Goal: Information Seeking & Learning: Learn about a topic

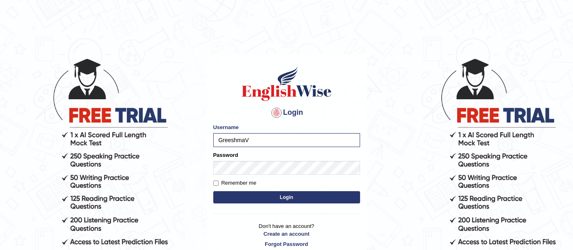
click at [213, 191] on button "Login" at bounding box center [286, 197] width 147 height 12
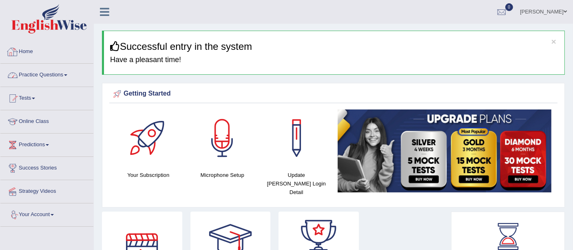
click at [48, 73] on link "Practice Questions" at bounding box center [46, 74] width 93 height 20
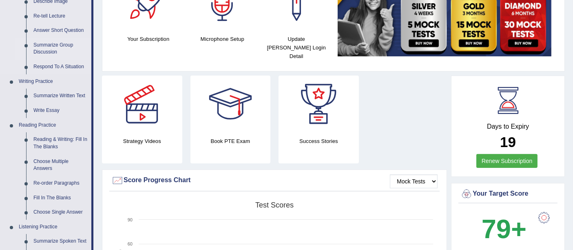
scroll to position [226, 0]
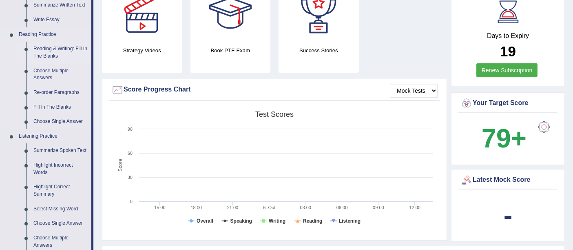
click at [43, 47] on link "Reading & Writing: Fill In The Blanks" at bounding box center [61, 53] width 62 height 22
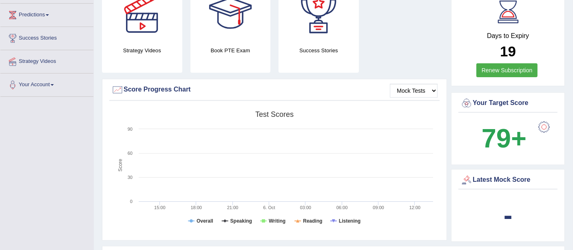
scroll to position [101, 0]
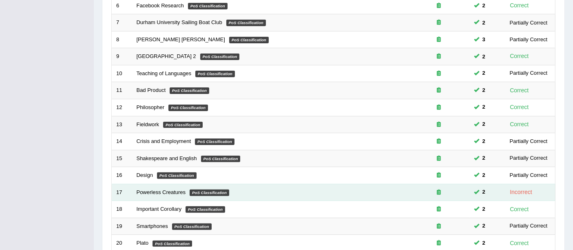
scroll to position [287, 0]
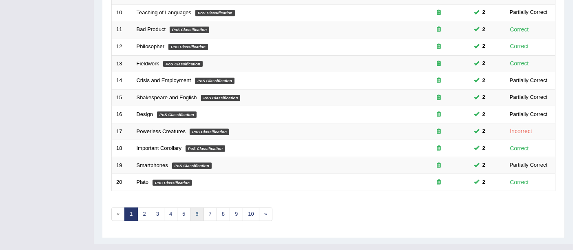
click at [199, 207] on link "6" at bounding box center [196, 213] width 13 height 13
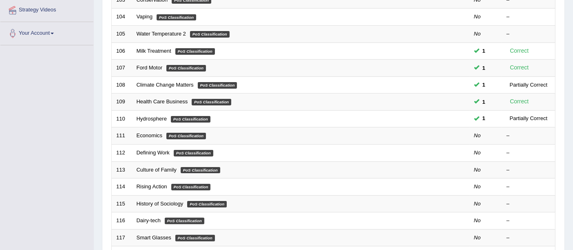
scroll to position [287, 0]
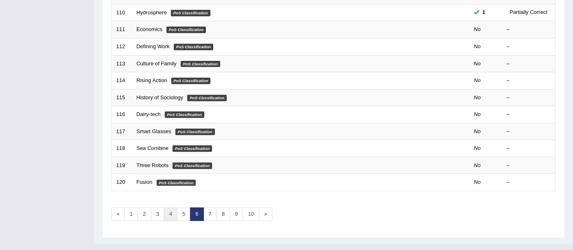
click at [171, 207] on link "4" at bounding box center [170, 213] width 13 height 13
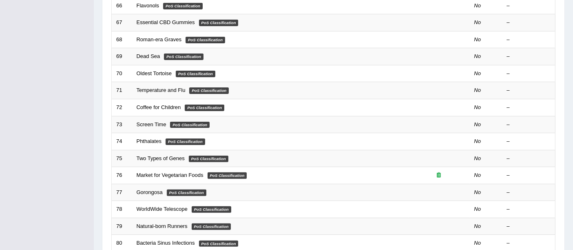
scroll to position [287, 0]
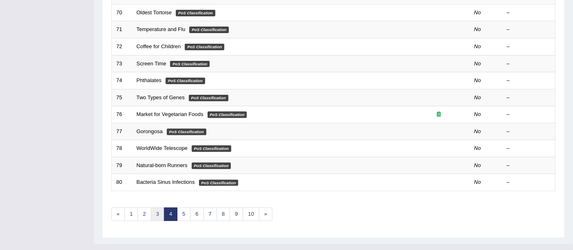
click at [154, 207] on link "3" at bounding box center [157, 213] width 13 height 13
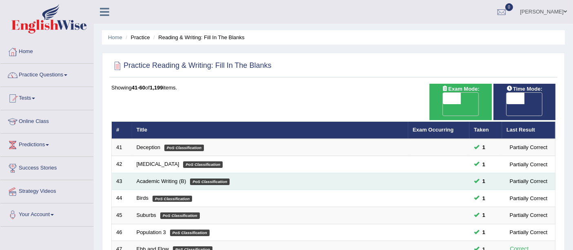
scroll to position [136, 0]
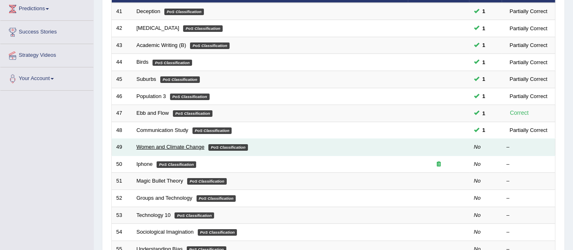
click at [137, 144] on link "Women and Climate Change" at bounding box center [171, 147] width 68 height 6
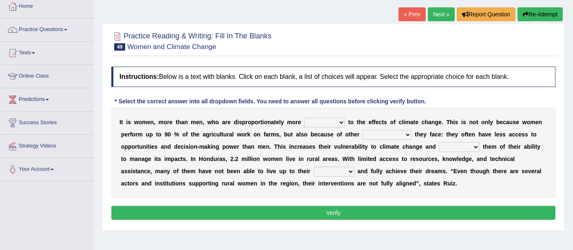
scroll to position [45, 0]
click at [334, 123] on select "defensive beatable vulnerable defective" at bounding box center [324, 122] width 41 height 10
click at [304, 117] on select "defensive beatable vulnerable defective" at bounding box center [324, 122] width 41 height 10
click at [397, 133] on select "chances challenges awkwardness changes" at bounding box center [387, 135] width 49 height 10
click at [339, 124] on select "defensive beatable vulnerable defective" at bounding box center [324, 122] width 41 height 10
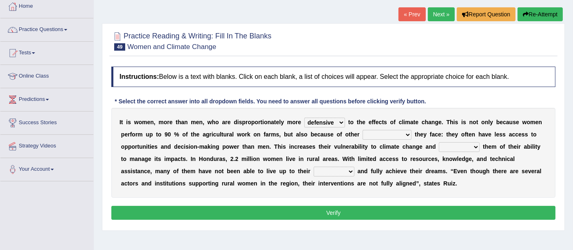
click at [304, 117] on select "defensive beatable vulnerable defective" at bounding box center [324, 122] width 41 height 10
click at [338, 122] on select "defensive beatable vulnerable defective" at bounding box center [324, 122] width 41 height 10
click at [326, 195] on div "I t i s w o m e n , m o r e t h a n m e n , w h o a r e d i s p r o p o r t i o…" at bounding box center [333, 153] width 444 height 90
click at [342, 119] on select "defensive beatable vulnerable defective" at bounding box center [324, 122] width 41 height 10
select select "defensive"
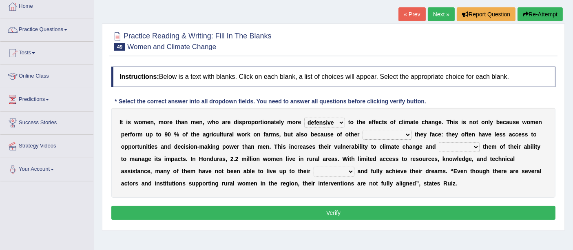
click at [304, 117] on select "defensive beatable vulnerable defective" at bounding box center [324, 122] width 41 height 10
click at [375, 136] on select "chances challenges awkwardness changes" at bounding box center [387, 135] width 49 height 10
select select "challenges"
click at [363, 130] on select "chances challenges awkwardness changes" at bounding box center [387, 135] width 49 height 10
click at [340, 122] on select "defensive beatable vulnerable defective" at bounding box center [324, 122] width 41 height 10
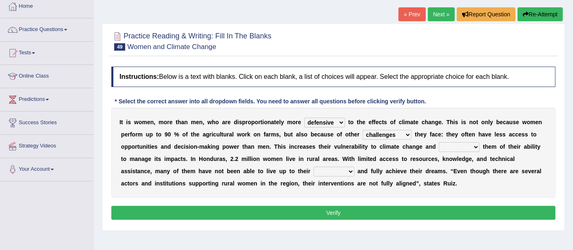
select select "vulnerable"
click at [304, 117] on select "defensive beatable vulnerable defective" at bounding box center [324, 122] width 41 height 10
click at [456, 145] on select "deprives caprices deposits thrives" at bounding box center [459, 147] width 41 height 10
select select "deprives"
click at [439, 142] on select "deprives caprices deposits thrives" at bounding box center [459, 147] width 41 height 10
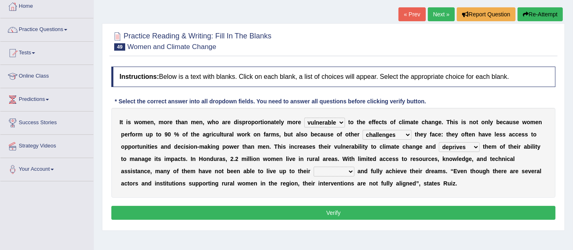
click at [348, 169] on select "endurance patience capacities publicity" at bounding box center [334, 171] width 41 height 10
select select "capacities"
click at [314, 166] on select "endurance patience capacities publicity" at bounding box center [334, 171] width 41 height 10
click at [318, 214] on button "Verify" at bounding box center [333, 213] width 444 height 14
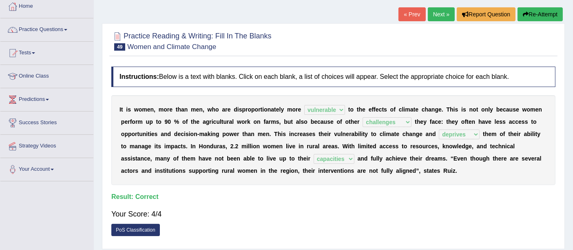
click at [445, 16] on link "Next »" at bounding box center [441, 14] width 27 height 14
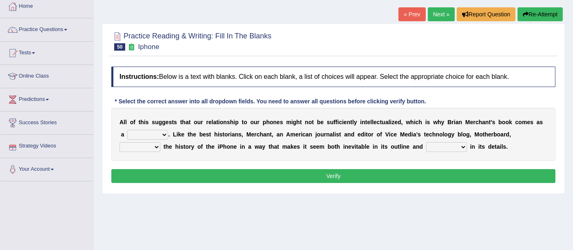
click at [166, 130] on select "privilege relief demotion flash" at bounding box center [147, 135] width 41 height 10
select select "privilege"
click at [127, 130] on select "privilege relief demotion flash" at bounding box center [147, 135] width 41 height 10
click at [159, 147] on select "enriches unpacks detours contorts" at bounding box center [140, 147] width 41 height 10
select select "unpacks"
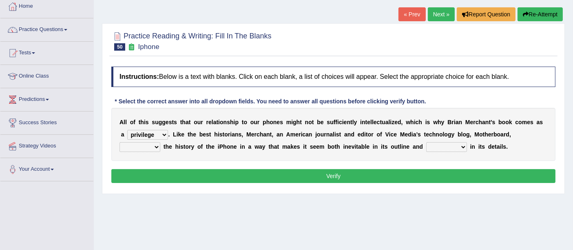
click at [120, 142] on select "enriches unpacks detours contorts" at bounding box center [140, 147] width 41 height 10
click at [454, 146] on select "surprises surprised surprising surprise" at bounding box center [446, 147] width 41 height 10
select select "surprises"
click at [426, 142] on select "surprises surprised surprising surprise" at bounding box center [446, 147] width 41 height 10
click at [335, 169] on button "Verify" at bounding box center [333, 176] width 444 height 14
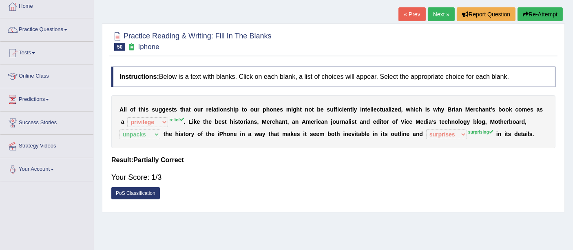
click at [443, 15] on link "Next »" at bounding box center [441, 14] width 27 height 14
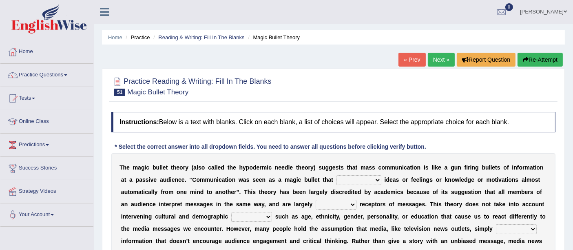
scroll to position [45, 0]
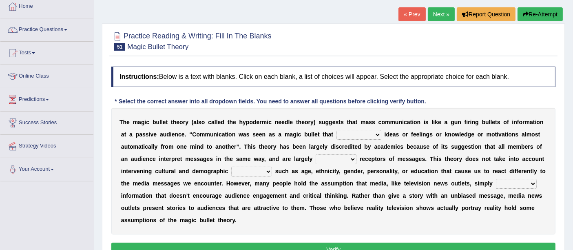
click at [366, 133] on select "transported translated transferred transformed" at bounding box center [359, 135] width 45 height 10
select select "transferred"
click at [337, 130] on select "transported translated transferred transformed" at bounding box center [359, 135] width 45 height 10
click at [372, 135] on select "transported translated transferred transformed" at bounding box center [359, 135] width 45 height 10
click at [379, 220] on div "T h e m a g i c b u l l e t t h e o r y ( a l s o c a l l e d t h e h y p o d e…" at bounding box center [333, 171] width 444 height 126
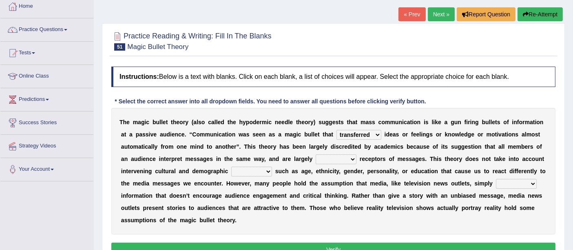
click at [350, 158] on select "negative active positive passive" at bounding box center [336, 159] width 41 height 10
select select "active"
click at [316, 154] on select "negative active positive passive" at bounding box center [336, 159] width 41 height 10
click at [266, 170] on select "variables varies varieties variations" at bounding box center [251, 171] width 41 height 10
select select "variations"
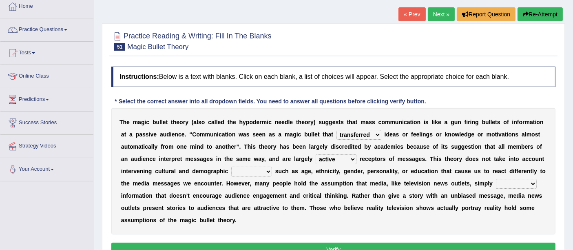
click at [231, 166] on select "variables varies varieties variations" at bounding box center [251, 171] width 41 height 10
click at [517, 183] on select "respond resume release request" at bounding box center [516, 184] width 41 height 10
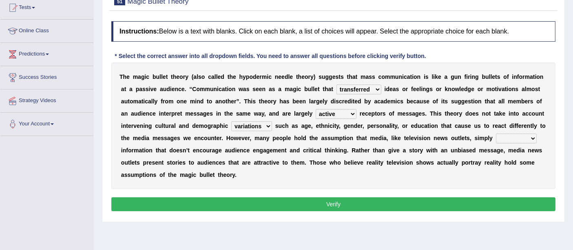
click at [510, 135] on select "respond resume release request" at bounding box center [516, 138] width 41 height 10
select select "resume"
click at [496, 133] on select "respond resume release request" at bounding box center [516, 138] width 41 height 10
click at [275, 200] on button "Verify" at bounding box center [333, 204] width 444 height 14
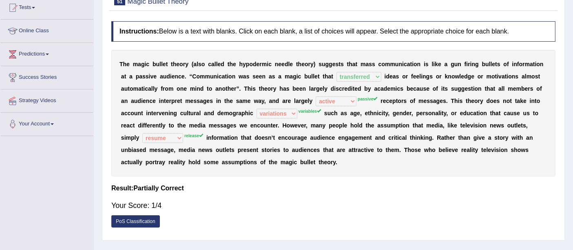
scroll to position [0, 0]
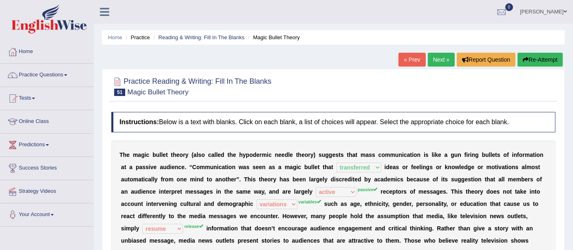
click at [441, 60] on link "Next »" at bounding box center [441, 60] width 27 height 14
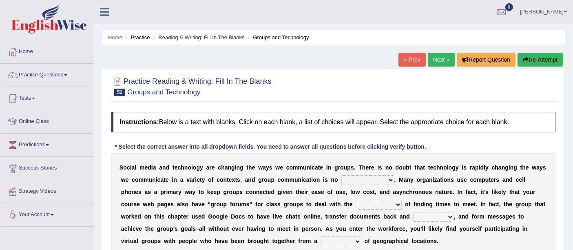
scroll to position [45, 0]
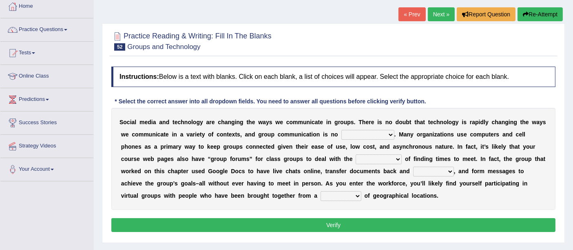
click at [361, 134] on select "exception exemplification extradition excursion" at bounding box center [367, 135] width 53 height 10
click at [292, 208] on div "Instructions: Below is a text with blanks. Click on each blank, a list of choic…" at bounding box center [333, 150] width 448 height 176
click at [321, 194] on select "form variety kind variation" at bounding box center [341, 196] width 41 height 10
click at [385, 210] on div "Instructions: Below is a text with blanks. Click on each blank, a list of choic…" at bounding box center [333, 150] width 448 height 176
click at [355, 133] on select "exception exemplification extradition excursion" at bounding box center [367, 135] width 53 height 10
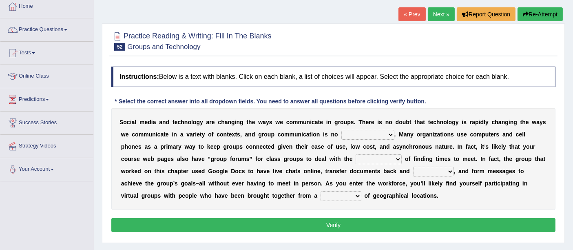
select select "exception"
click at [341, 130] on select "exception exemplification extradition excursion" at bounding box center [367, 135] width 53 height 10
click at [369, 155] on select "localities liabilities complexities causalities" at bounding box center [379, 159] width 46 height 10
select select "localities"
click at [356, 154] on select "localities liabilities complexities causalities" at bounding box center [379, 159] width 46 height 10
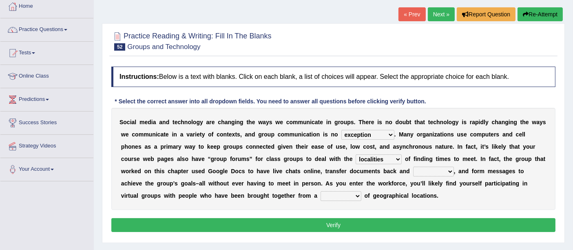
click at [392, 157] on select "localities liabilities complexities causalities" at bounding box center [379, 159] width 46 height 10
click at [441, 191] on div "S o c i a l m e d i a a n d t e c h n o l o g y a r e c h a n g i n g t h e w a…" at bounding box center [333, 159] width 444 height 102
click at [420, 171] on select "fill forth toward beyond" at bounding box center [433, 171] width 41 height 10
select select "forth"
click at [413, 166] on select "fill forth toward beyond" at bounding box center [433, 171] width 41 height 10
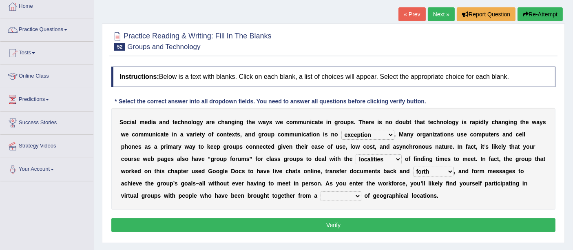
click at [317, 193] on div "S o c i a l m e d i a a n d t e c h n o l o g y a r e c h a n g i n g t h e w a…" at bounding box center [333, 159] width 444 height 102
click at [321, 196] on select "form variety kind variation" at bounding box center [341, 196] width 41 height 10
click at [241, 206] on div "S o c i a l m e d i a a n d t e c h n o l o g y a r e c h a n g i n g t h e w a…" at bounding box center [333, 159] width 444 height 102
click at [299, 199] on div "S o c i a l m e d i a a n d t e c h n o l o g y a r e c h a n g i n g t h e w a…" at bounding box center [333, 159] width 444 height 102
click at [321, 195] on select "form variety kind variation" at bounding box center [341, 196] width 41 height 10
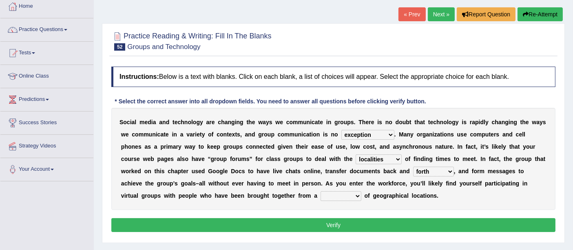
select select "variety"
click at [321, 191] on select "form variety kind variation" at bounding box center [341, 196] width 41 height 10
click at [307, 225] on button "Verify" at bounding box center [333, 225] width 444 height 14
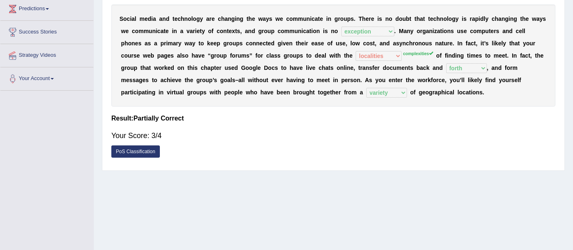
scroll to position [0, 0]
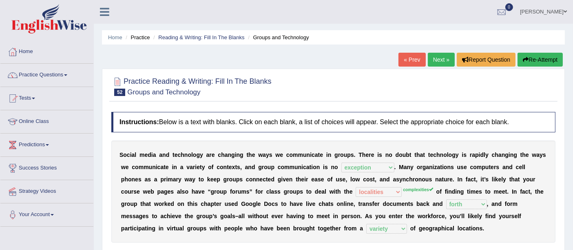
click at [444, 59] on link "Next »" at bounding box center [441, 60] width 27 height 14
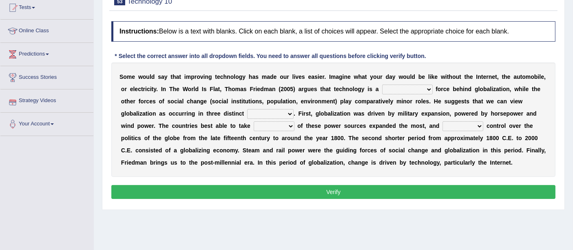
click at [403, 88] on select "driving demeaning distinguishing demanding" at bounding box center [407, 89] width 51 height 10
select select "driving"
click at [382, 84] on select "driving demeaning distinguishing demanding" at bounding box center [407, 89] width 51 height 10
click at [284, 113] on select "periods periodicals perspectives perceptions" at bounding box center [270, 114] width 47 height 10
click at [243, 193] on button "Verify" at bounding box center [333, 192] width 444 height 14
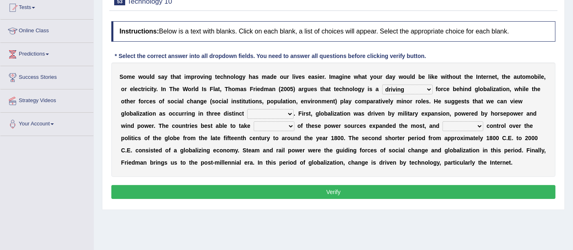
click at [270, 115] on select "periods periodicals perspectives perceptions" at bounding box center [270, 114] width 47 height 10
click at [247, 109] on select "periods periodicals perspectives perceptions" at bounding box center [270, 114] width 47 height 10
click at [283, 110] on select "periods periodicals perspectives perceptions" at bounding box center [270, 114] width 47 height 10
click at [247, 109] on select "periods periodicals perspectives perceptions" at bounding box center [270, 114] width 47 height 10
click at [281, 114] on select "periods periodicals perspectives perceptions" at bounding box center [270, 114] width 47 height 10
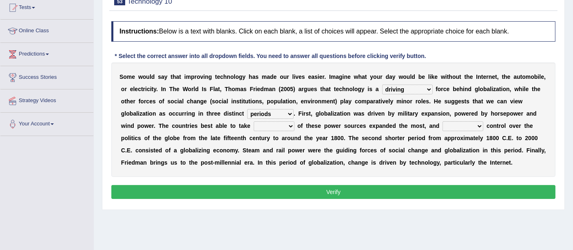
select select "periodicals"
click at [247, 109] on select "periods periodicals perspectives perceptions" at bounding box center [270, 114] width 47 height 10
click at [281, 124] on select "action advantage account care" at bounding box center [274, 126] width 41 height 10
select select "advantage"
click at [254, 121] on select "action advantage account care" at bounding box center [274, 126] width 41 height 10
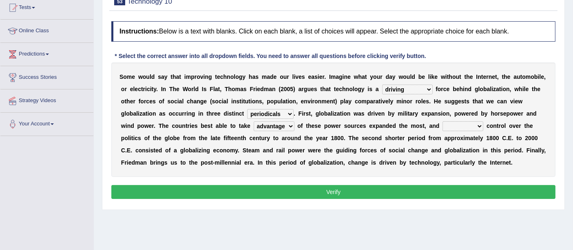
click at [462, 128] on select "exist extract exert expect" at bounding box center [463, 126] width 41 height 10
select select "expect"
click at [443, 121] on select "exist extract exert expect" at bounding box center [463, 126] width 41 height 10
click at [392, 192] on button "Verify" at bounding box center [333, 192] width 444 height 14
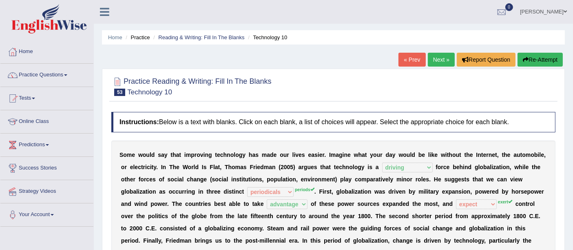
click at [443, 60] on link "Next »" at bounding box center [441, 60] width 27 height 14
